Goal: Task Accomplishment & Management: Use online tool/utility

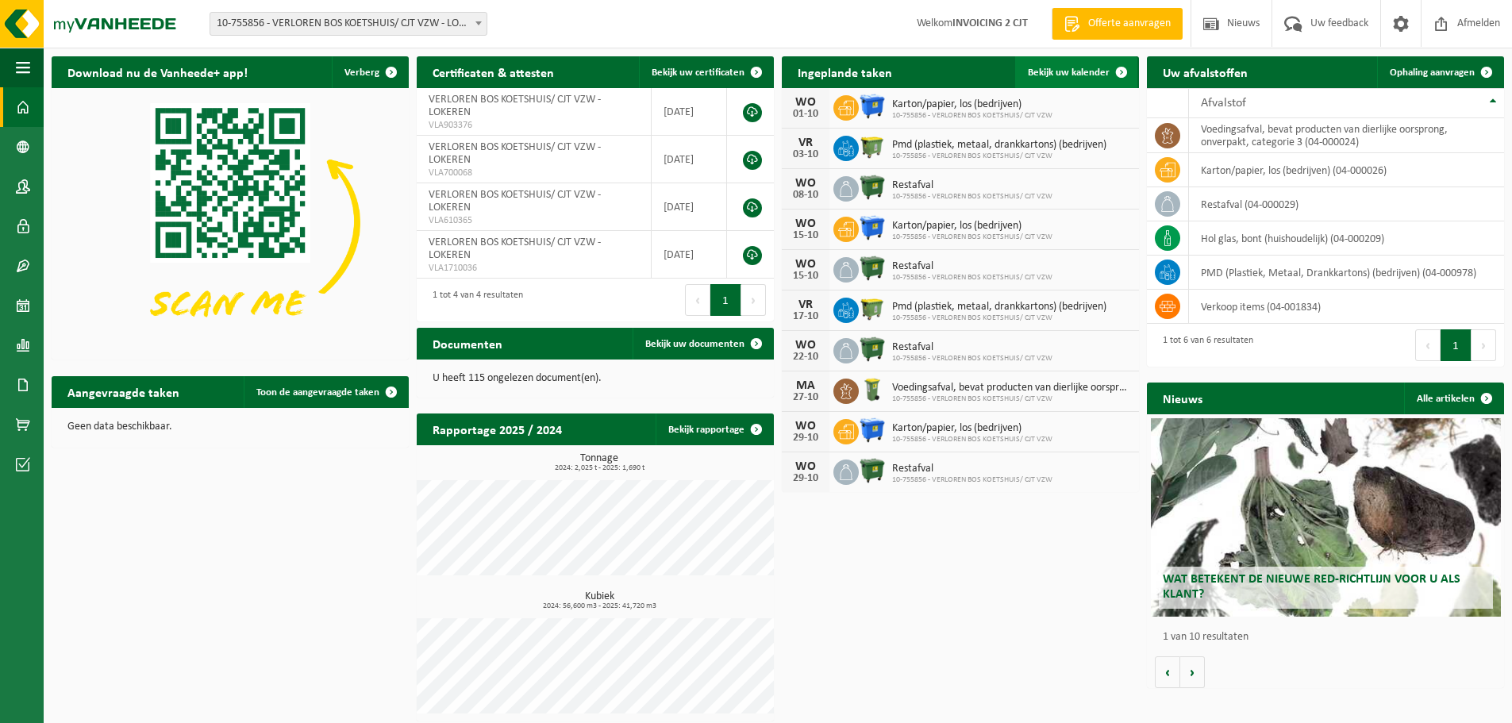
click at [1079, 72] on span "Bekijk uw kalender" at bounding box center [1069, 72] width 82 height 10
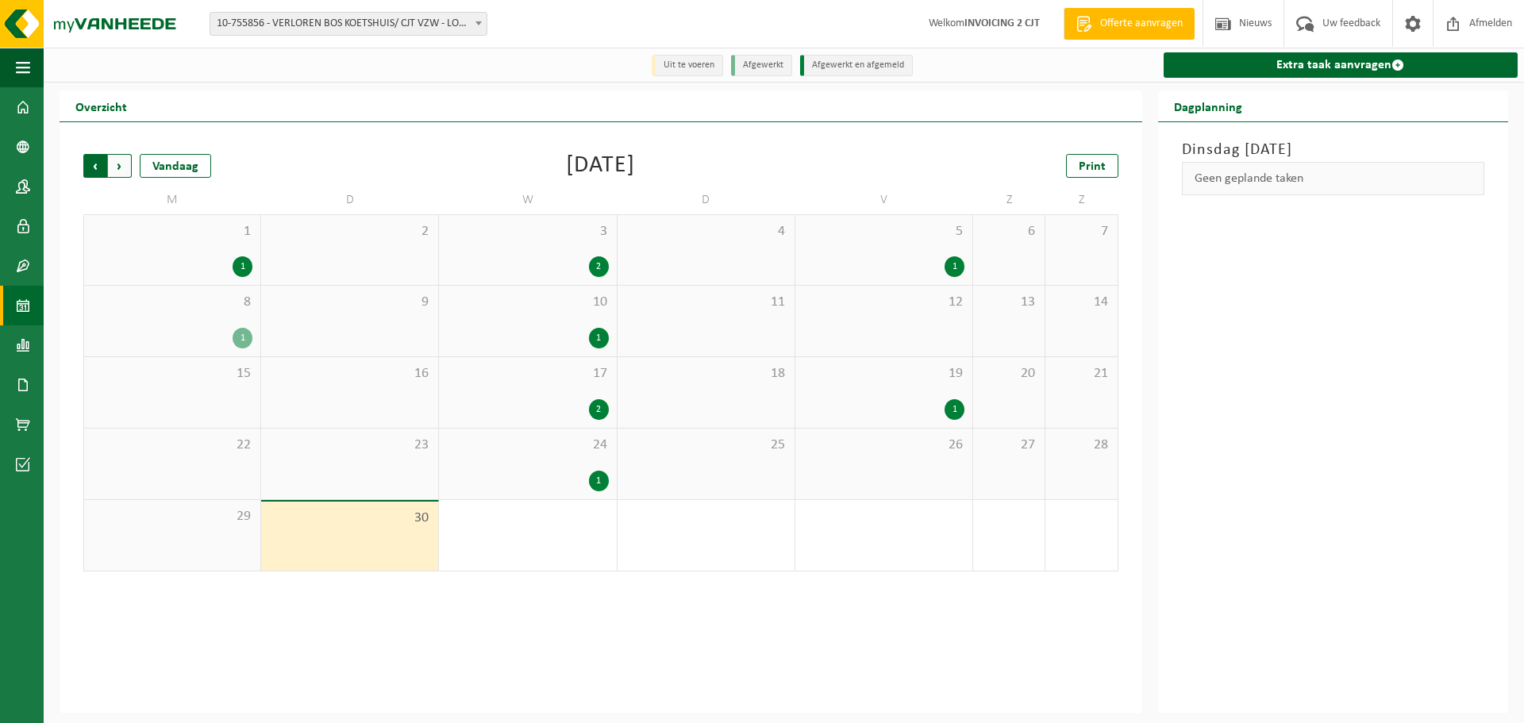
click at [127, 171] on span "Volgende" at bounding box center [120, 166] width 24 height 24
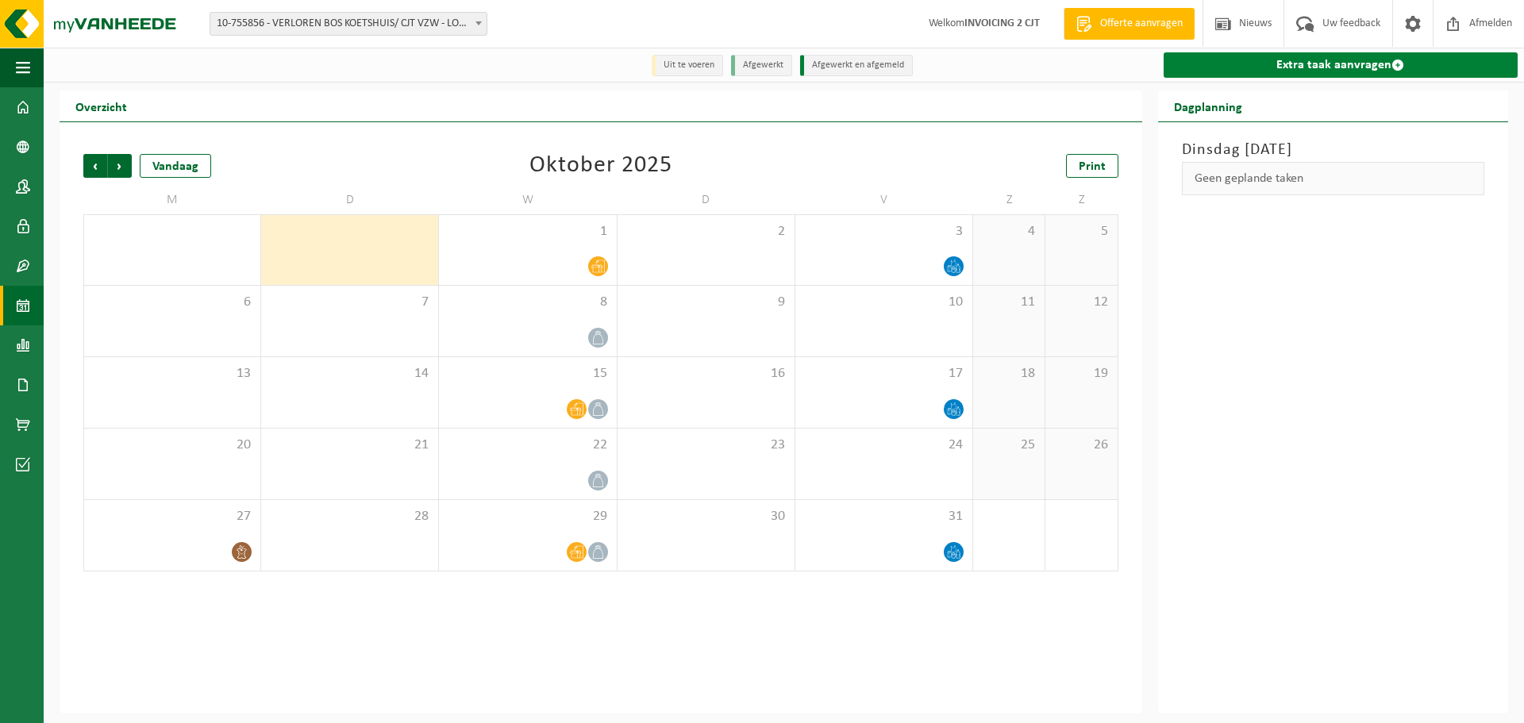
click at [1372, 68] on link "Extra taak aanvragen" at bounding box center [1341, 64] width 354 height 25
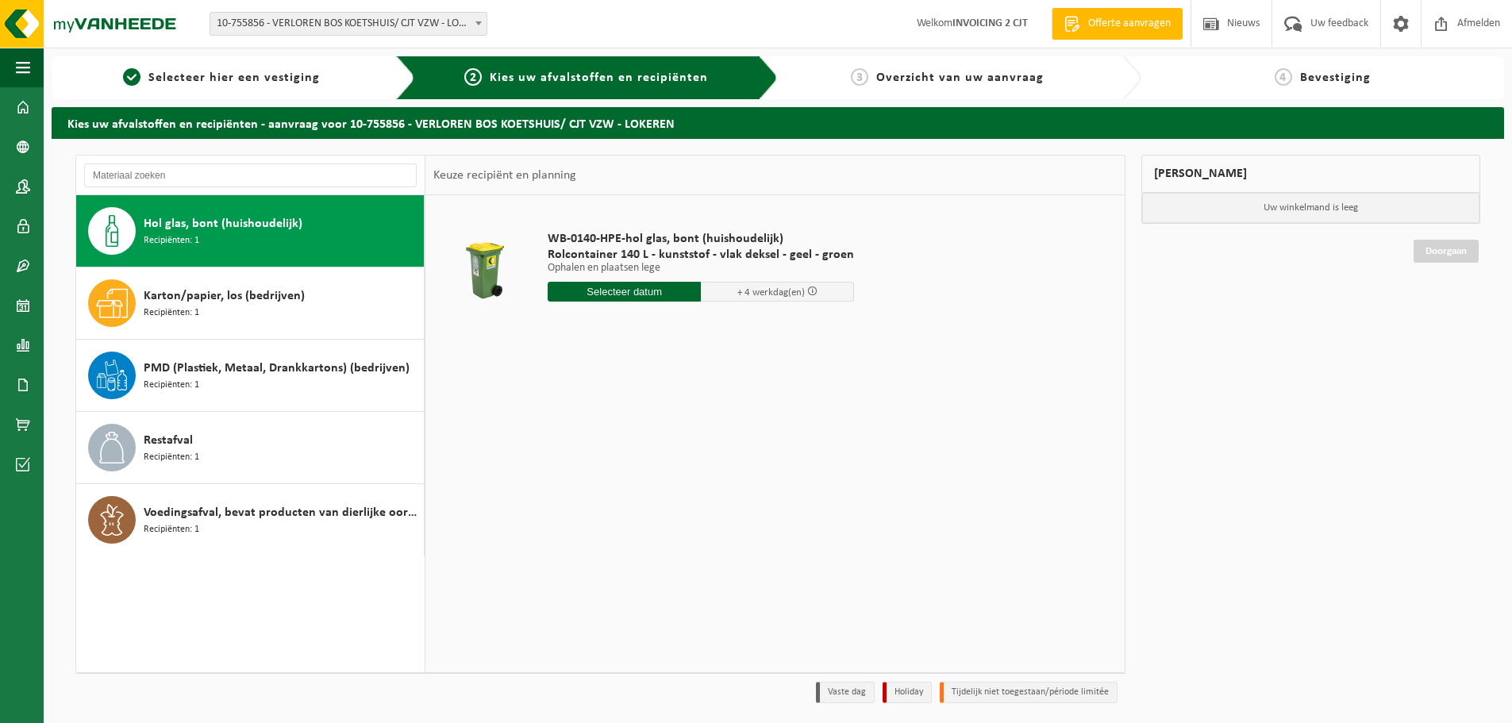
click at [657, 293] on input "text" at bounding box center [624, 292] width 153 height 20
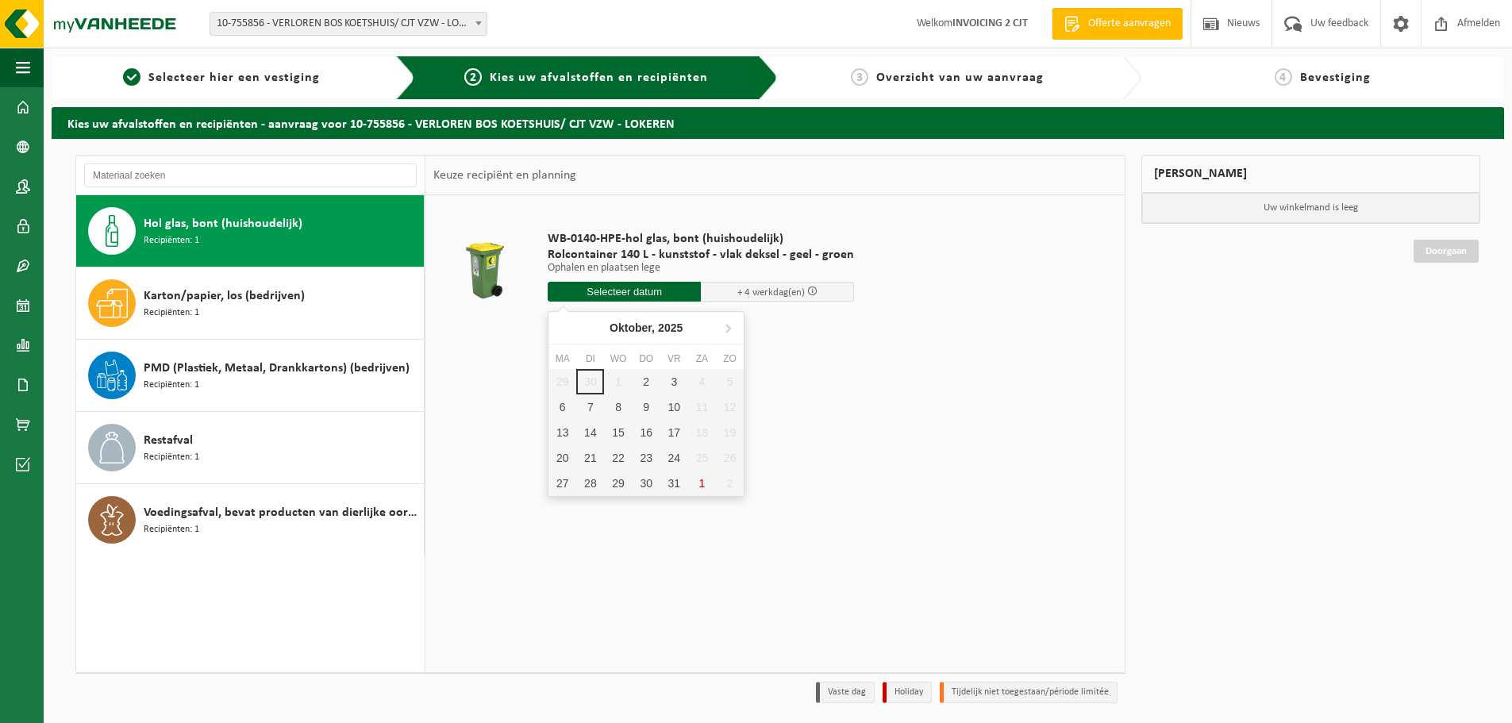
click at [584, 381] on div "29 30 1 2 3 4 5 6 7 8 9 10 11 12 13 14 15 16 17 18 19 20 21 22 23 24 25 26 27 2…" at bounding box center [646, 432] width 195 height 127
click at [644, 381] on div "2" at bounding box center [647, 381] width 28 height 25
type input "Van 2025-10-02"
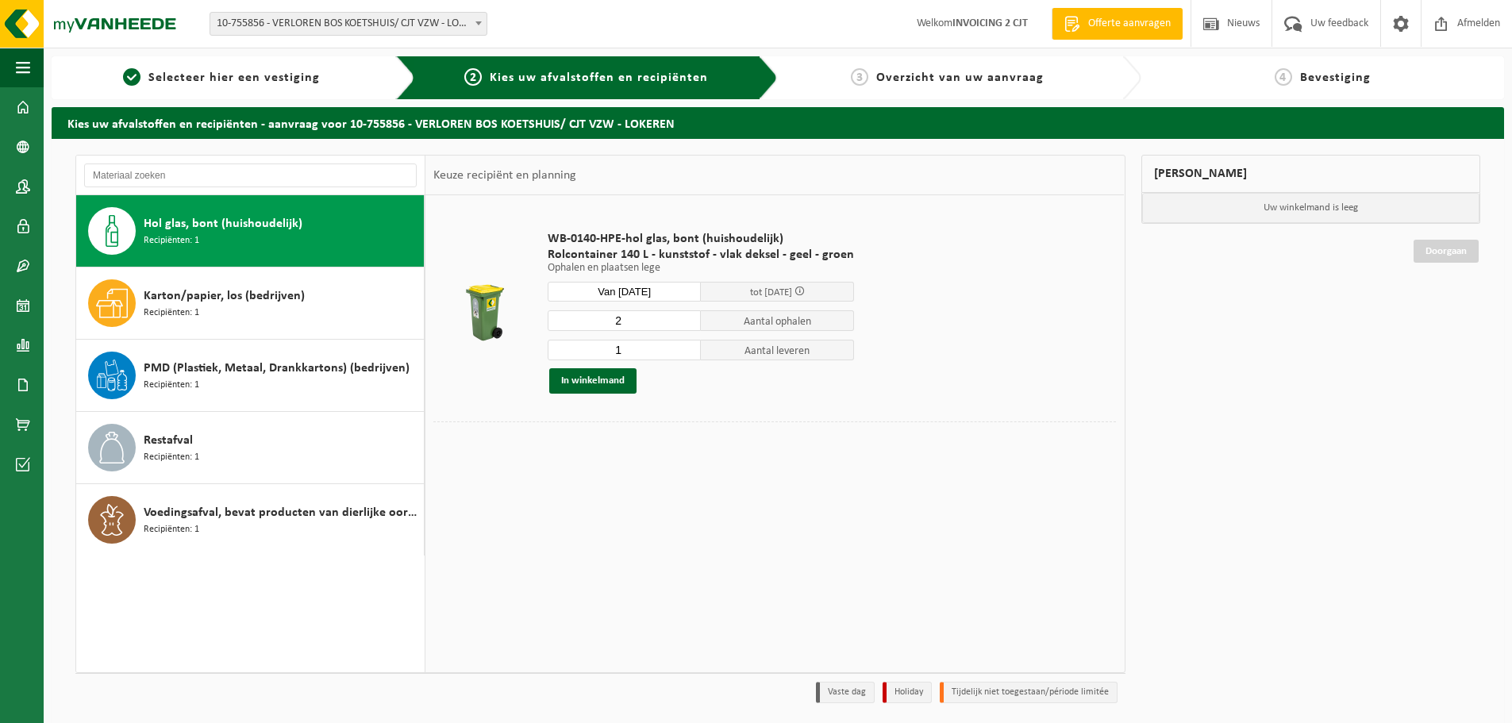
type input "2"
click at [687, 317] on input "2" at bounding box center [624, 320] width 153 height 21
type input "2"
click at [685, 346] on input "2" at bounding box center [624, 350] width 153 height 21
click at [620, 381] on button "In winkelmand" at bounding box center [592, 380] width 87 height 25
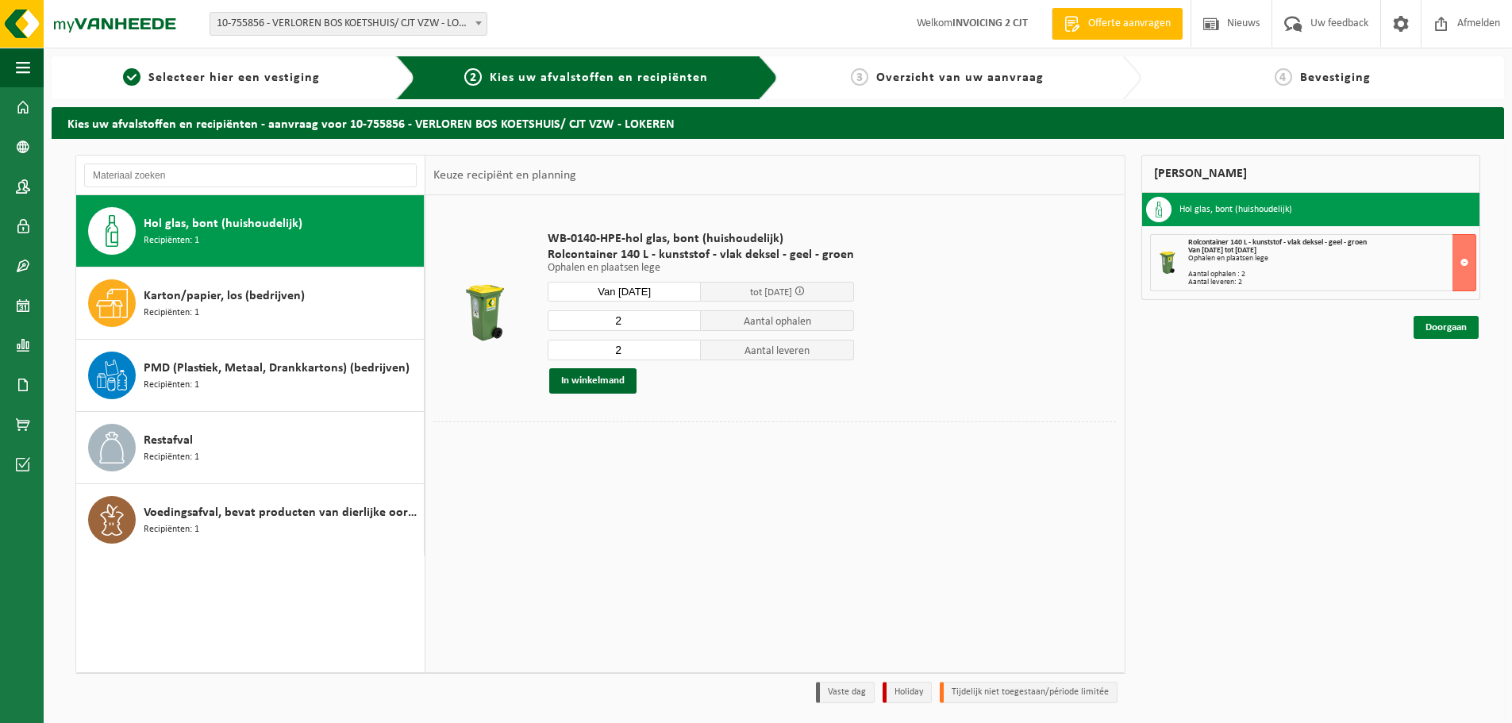
click at [1449, 330] on link "Doorgaan" at bounding box center [1446, 327] width 65 height 23
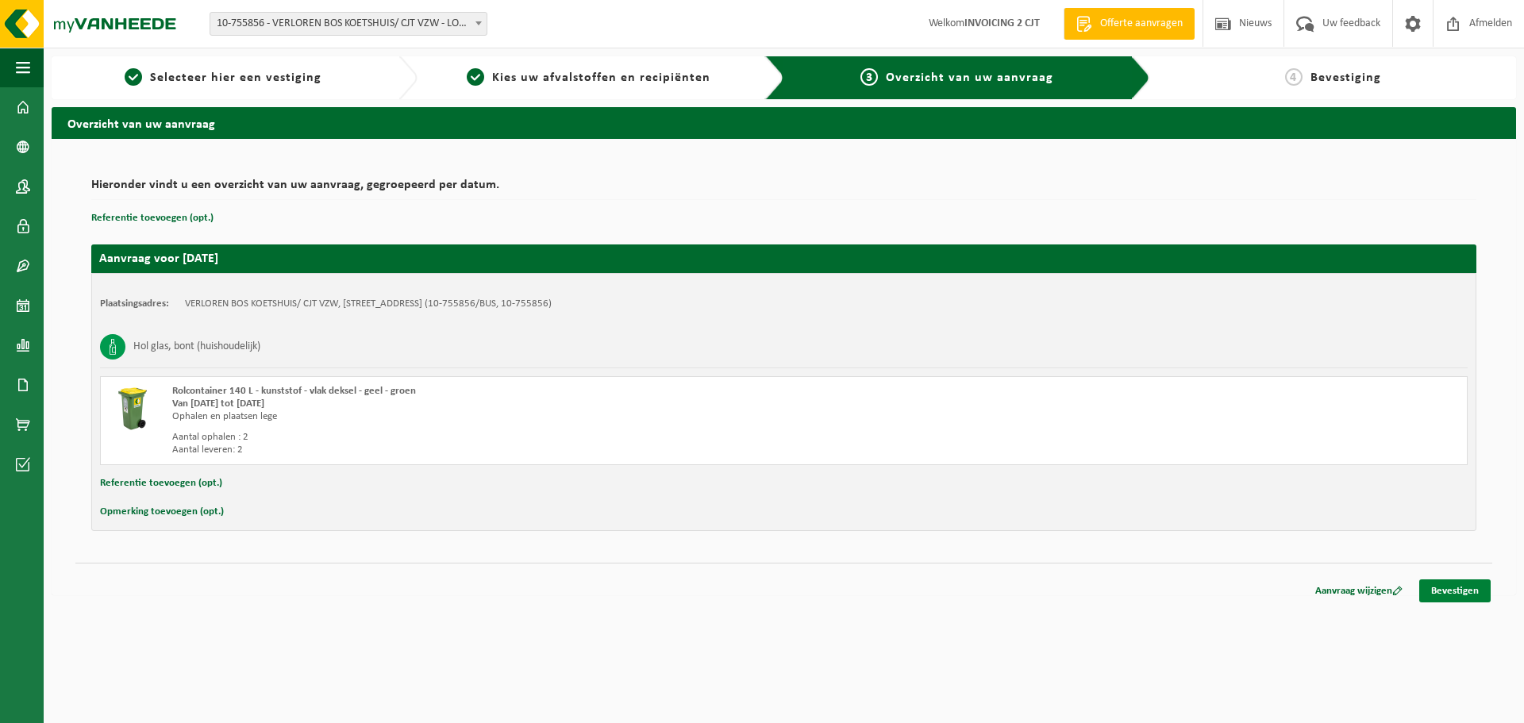
click at [1450, 597] on link "Bevestigen" at bounding box center [1454, 590] width 71 height 23
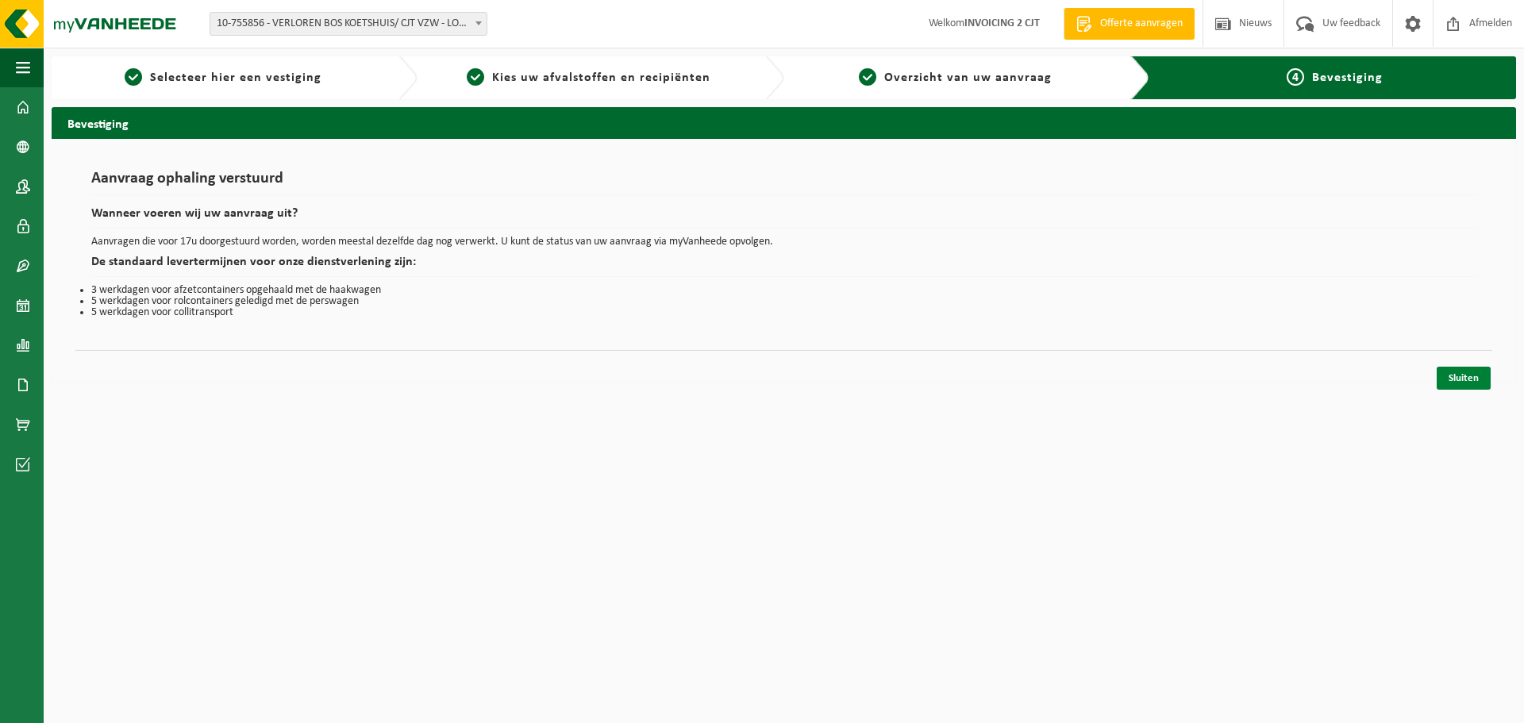
click at [1473, 378] on link "Sluiten" at bounding box center [1464, 378] width 54 height 23
